Goal: Register for event/course

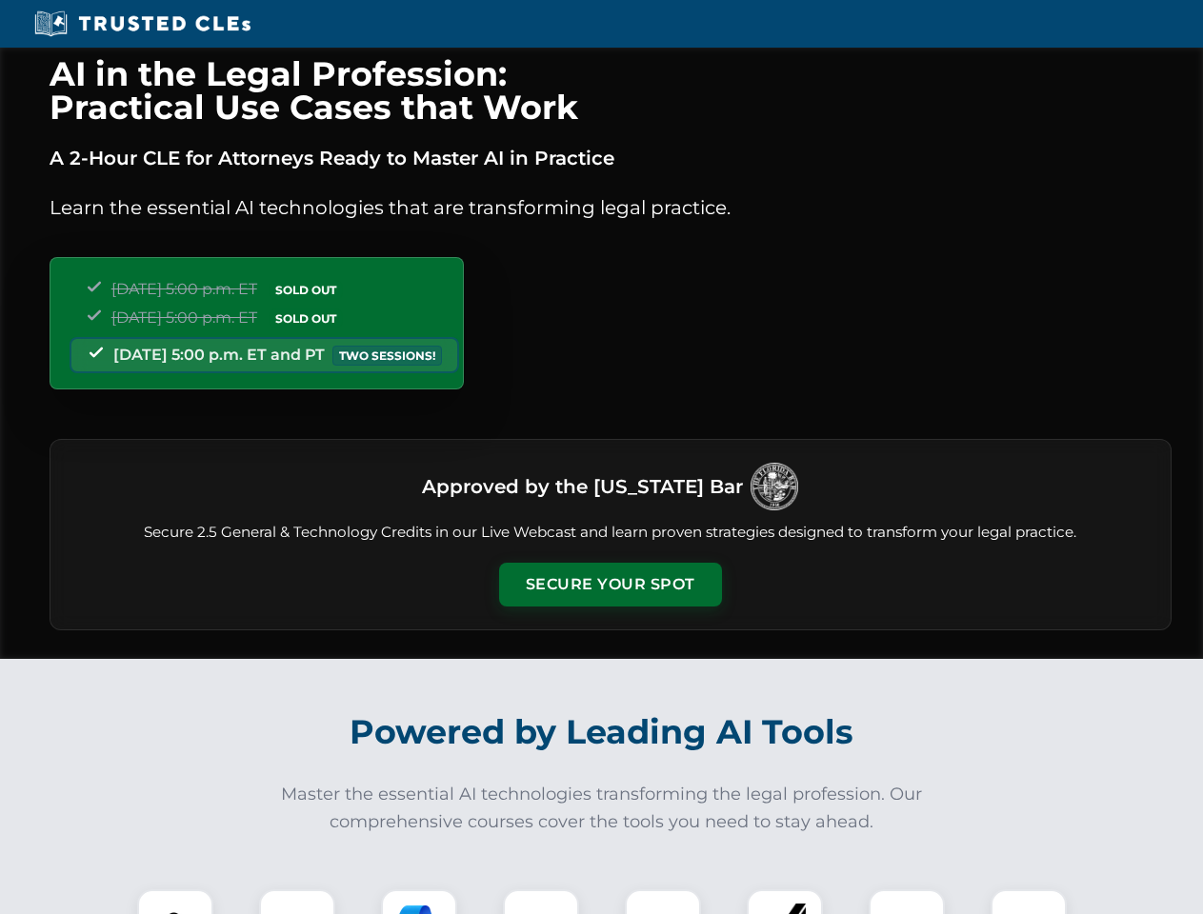
click at [610, 585] on button "Secure Your Spot" at bounding box center [610, 585] width 223 height 44
click at [175, 902] on img at bounding box center [175, 927] width 55 height 55
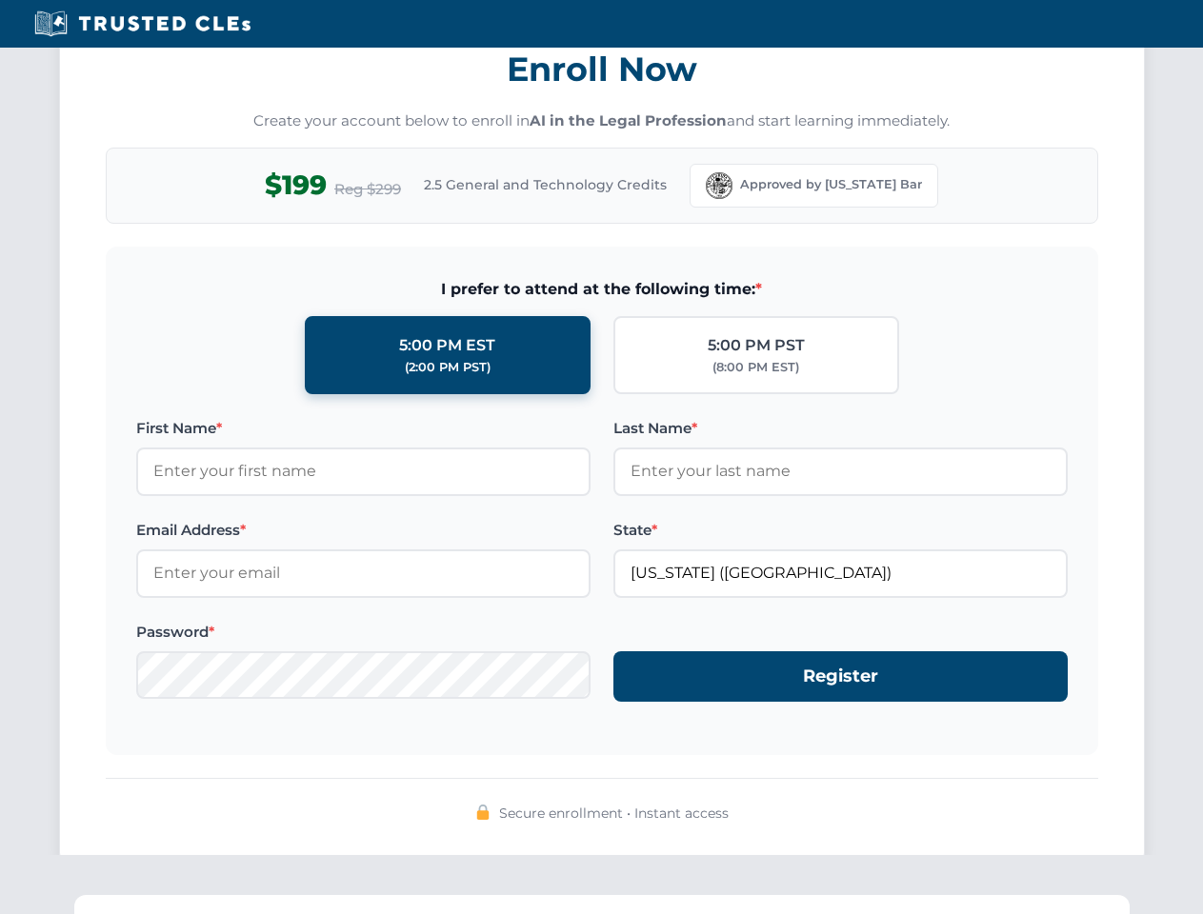
scroll to position [1869, 0]
